Goal: Complete application form

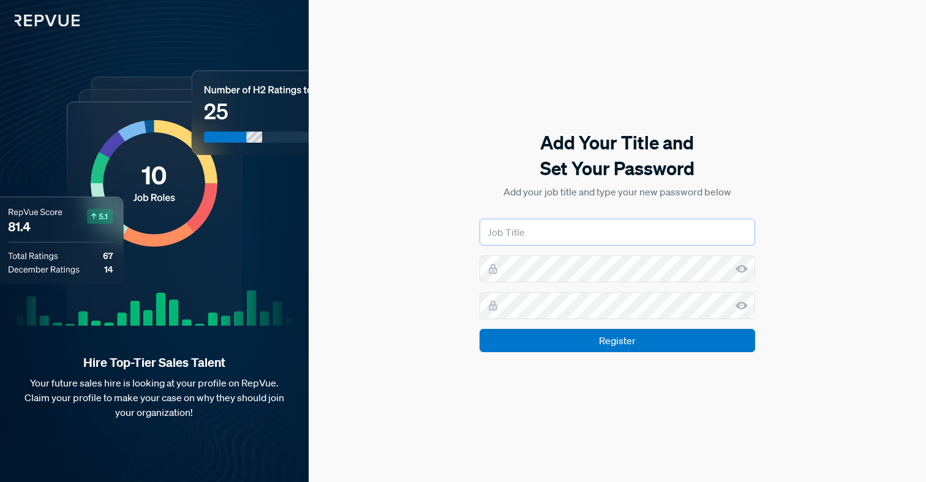
click at [556, 239] on input "text" at bounding box center [617, 232] width 276 height 27
type input "V"
type input "J"
type input "VP of Sales"
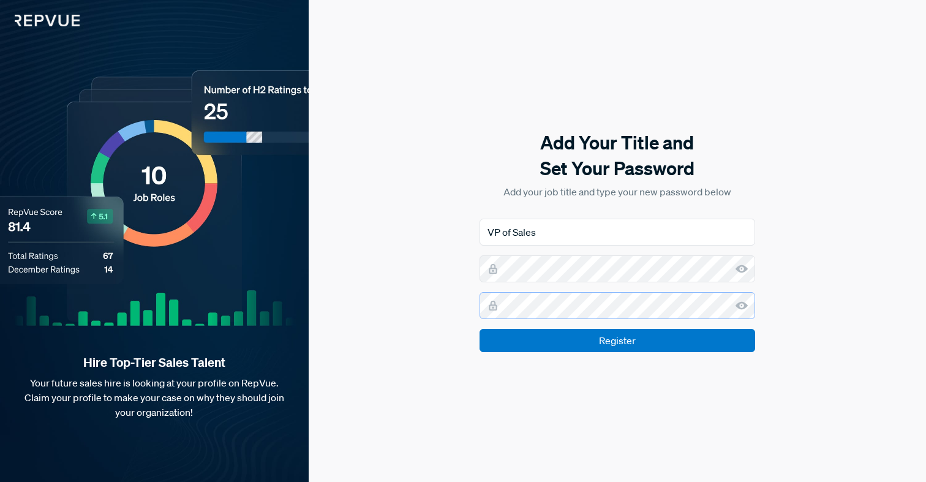
click at [617, 340] on input "Register" at bounding box center [617, 340] width 276 height 23
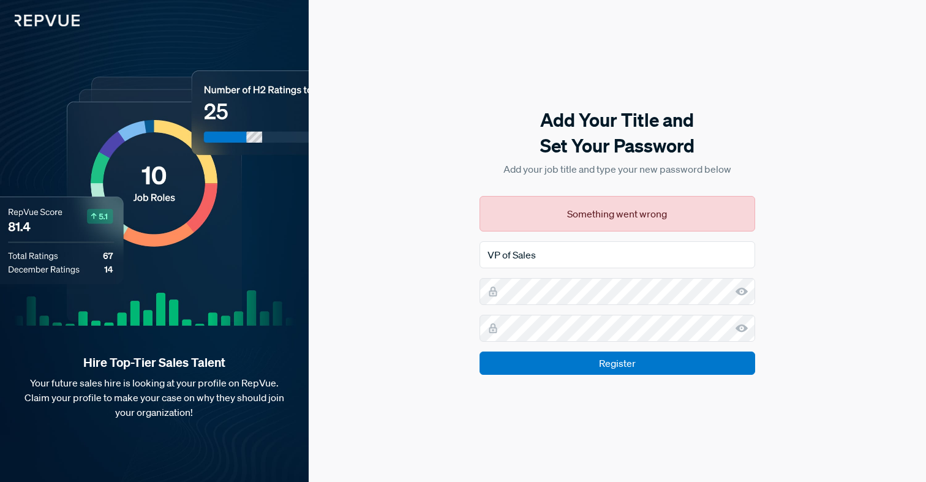
click at [557, 306] on form "VP of Sales Register" at bounding box center [617, 307] width 276 height 133
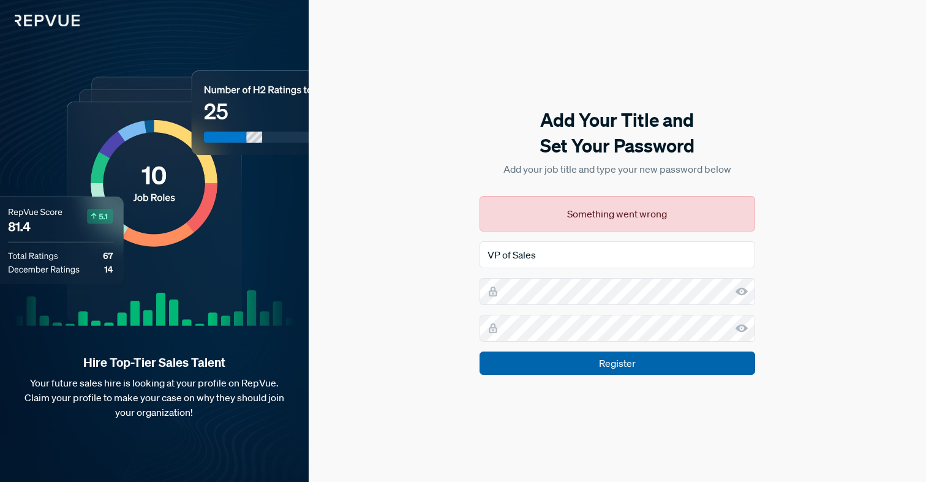
click at [555, 367] on input "Register" at bounding box center [617, 362] width 276 height 23
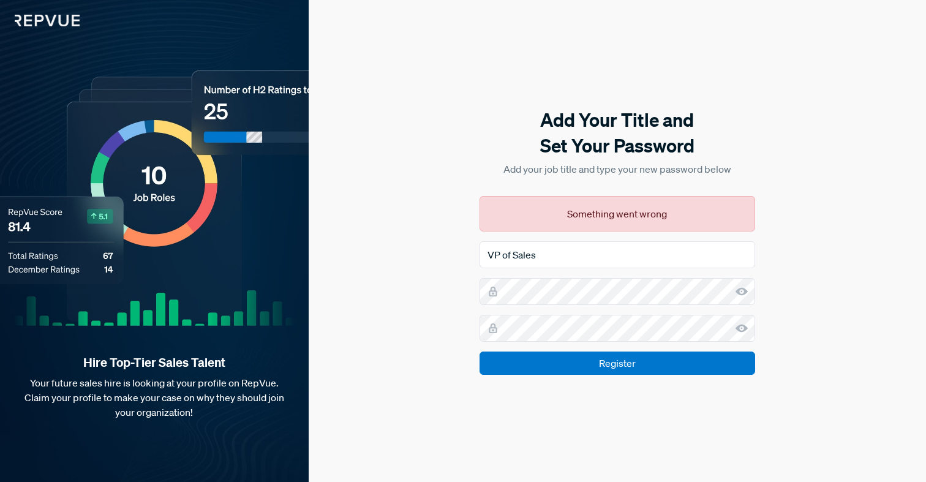
click at [554, 307] on form "VP of Sales Register" at bounding box center [617, 307] width 276 height 133
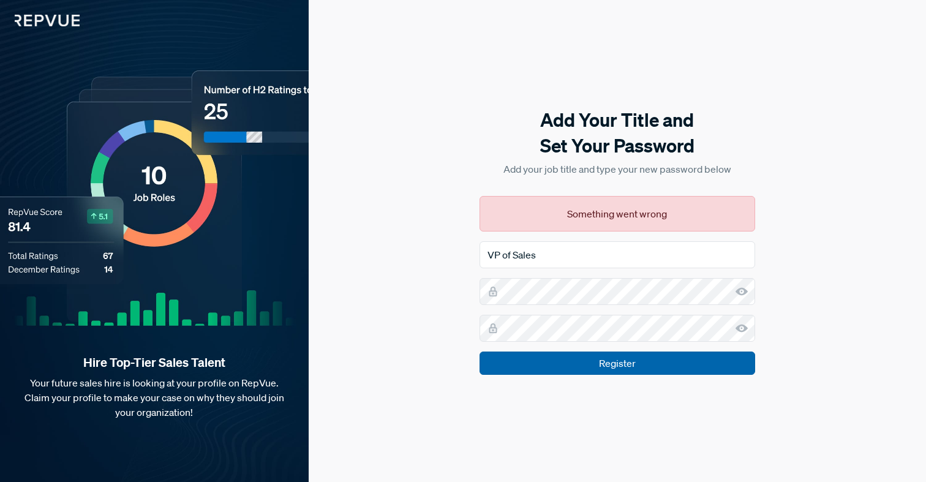
click at [572, 369] on input "Register" at bounding box center [617, 362] width 276 height 23
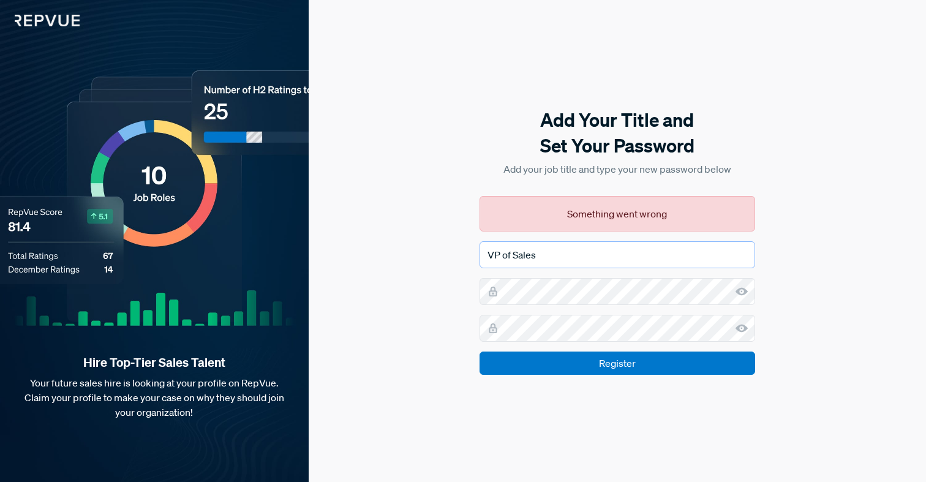
click at [579, 261] on input "VP of Sales" at bounding box center [617, 254] width 276 height 27
